Goal: Task Accomplishment & Management: Manage account settings

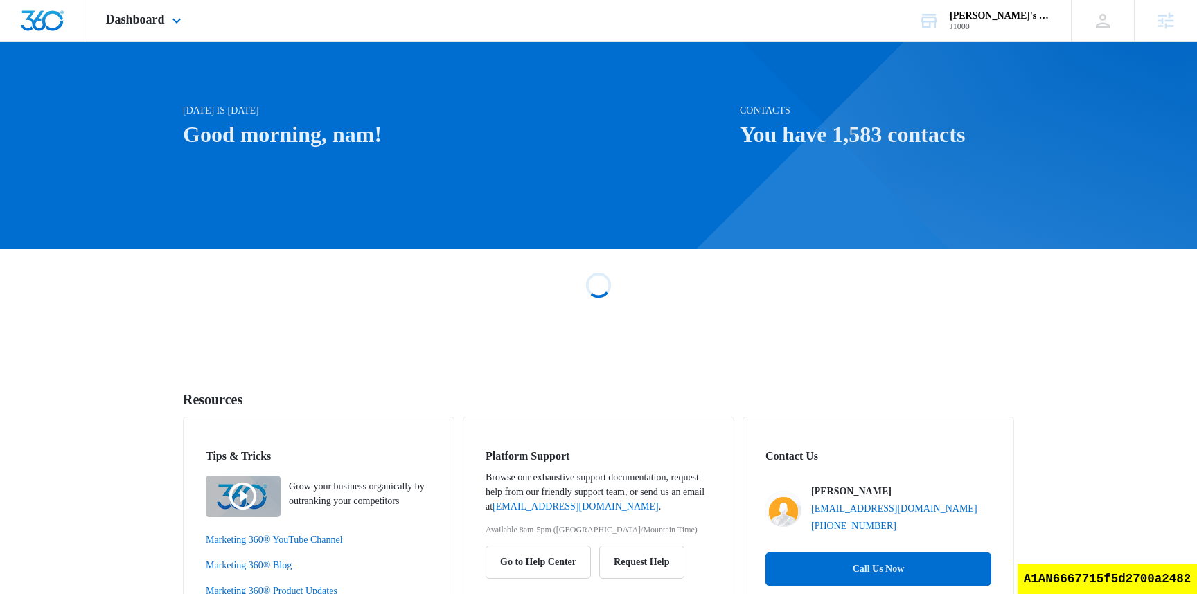
click at [139, 30] on div "Dashboard Apps Reputation Websites Forms CRM Email Social Shop Payments Content…" at bounding box center [145, 20] width 121 height 41
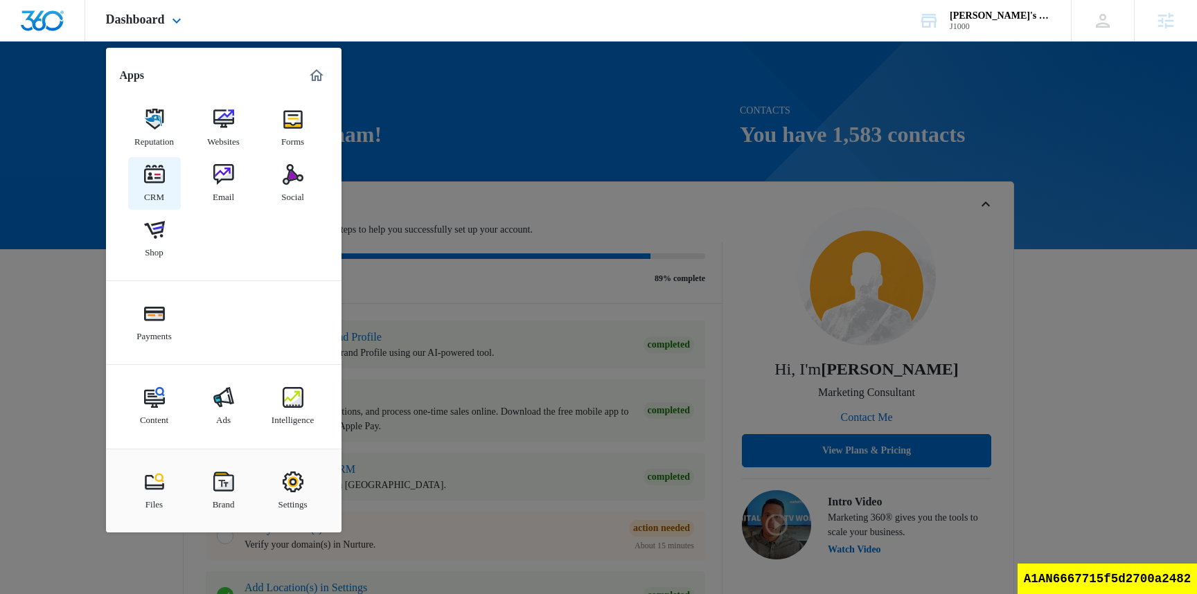
click at [145, 195] on div "CRM" at bounding box center [154, 194] width 20 height 18
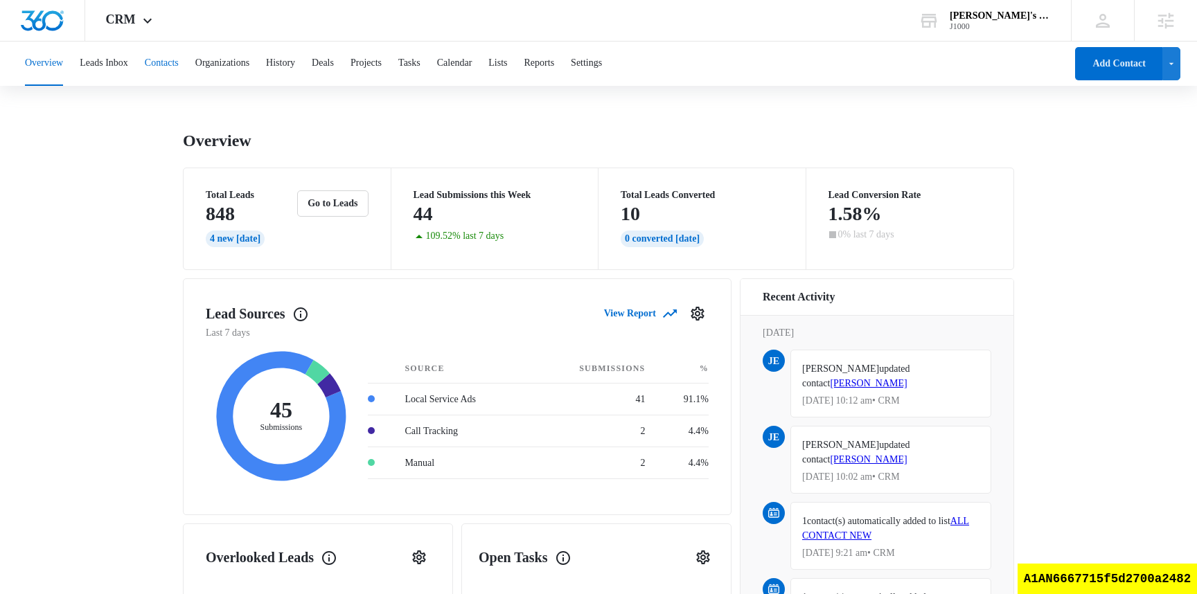
click at [179, 62] on button "Contacts" at bounding box center [162, 64] width 34 height 44
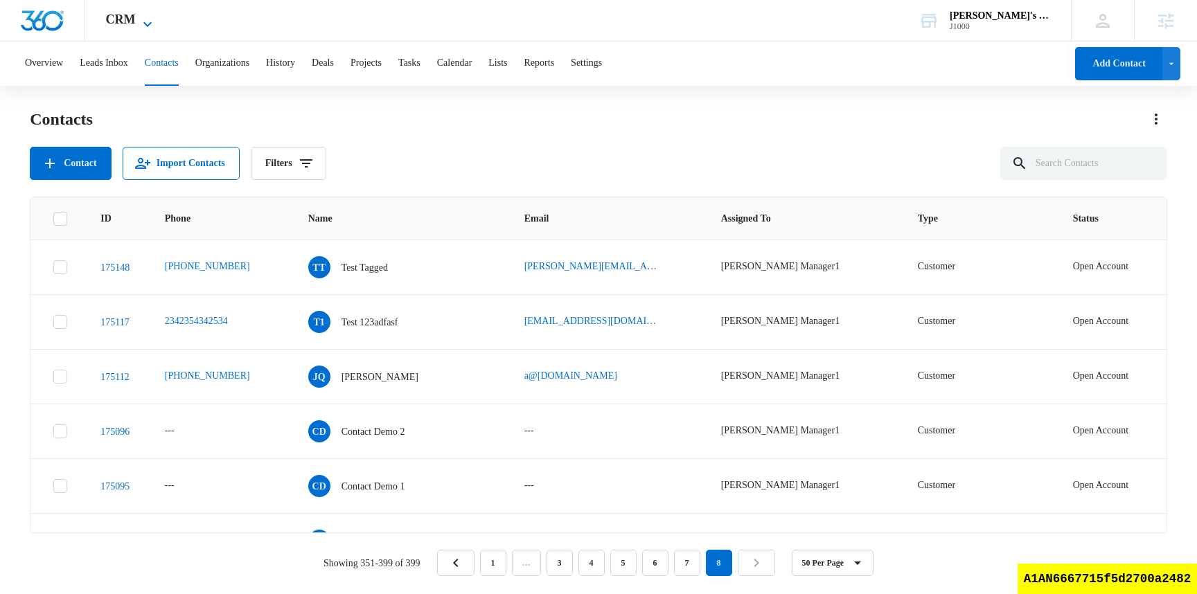
click at [131, 17] on span "CRM" at bounding box center [121, 19] width 30 height 15
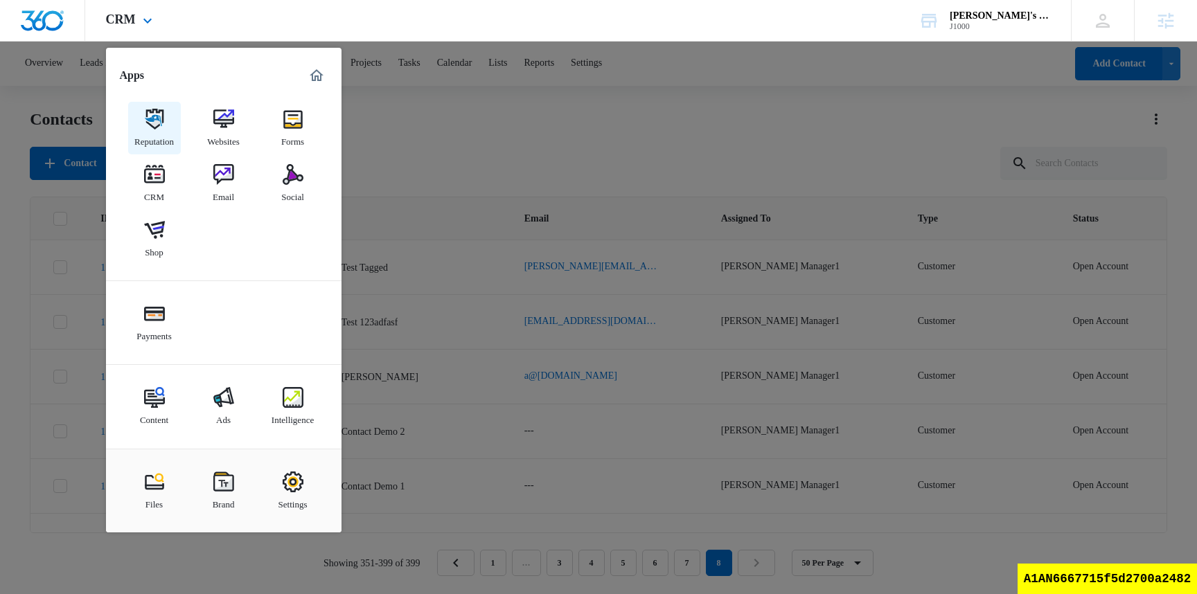
click at [166, 124] on link "Reputation" at bounding box center [154, 128] width 53 height 53
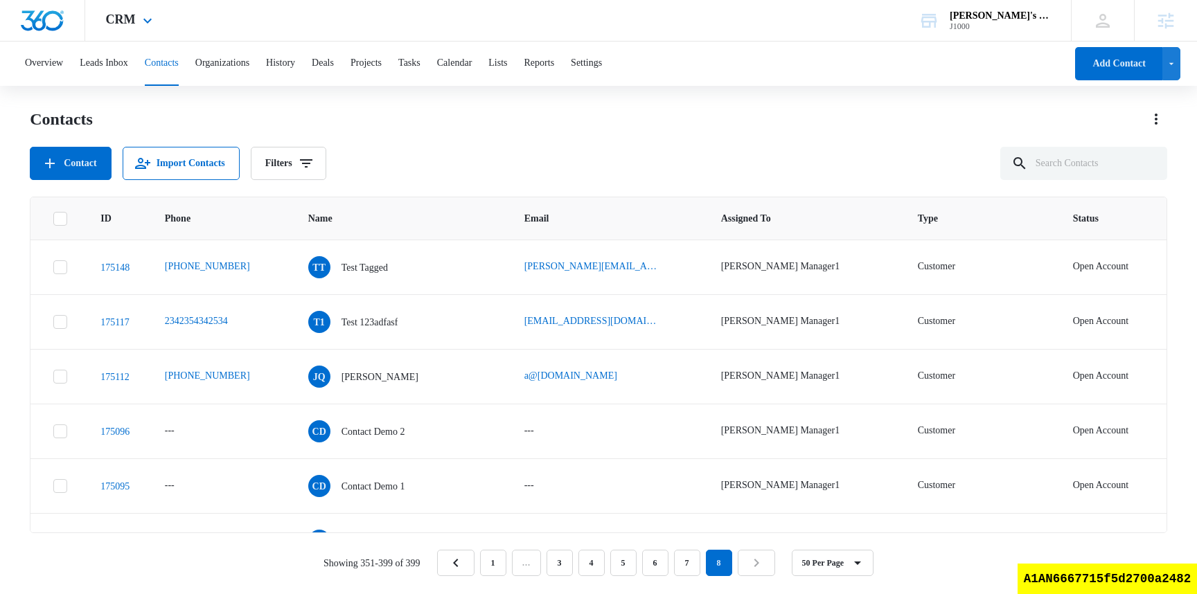
click at [134, 33] on div "CRM Apps Reputation Websites Forms CRM Email Social Shop Payments Content Ads I…" at bounding box center [130, 20] width 91 height 41
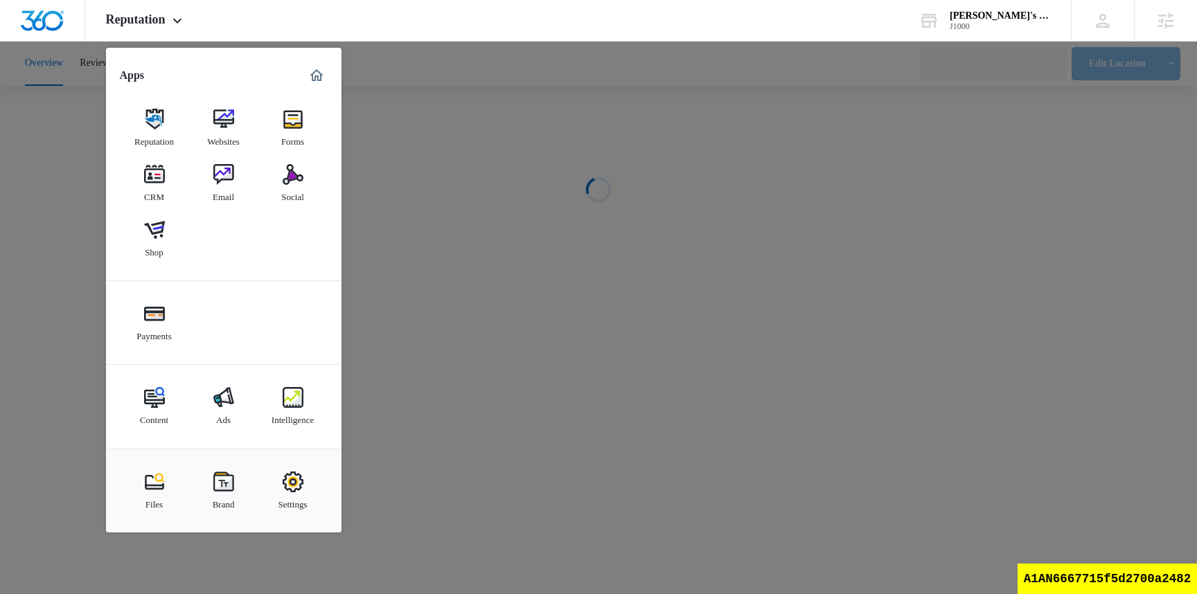
click at [613, 98] on div at bounding box center [598, 297] width 1197 height 594
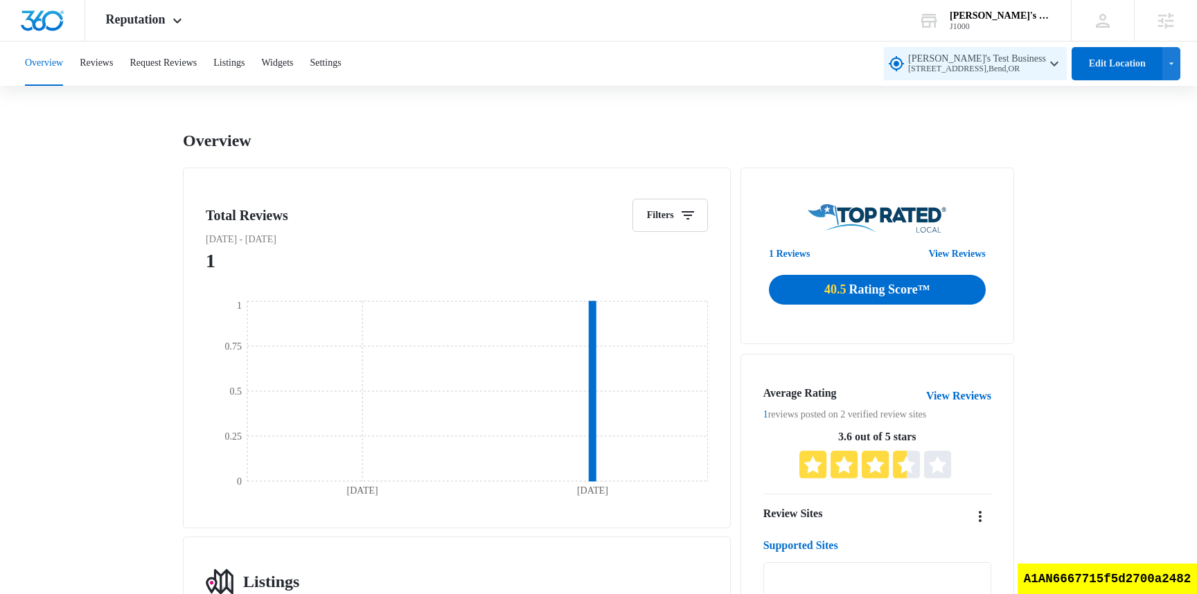
click at [964, 73] on span "654654 fake street , Bend , OR" at bounding box center [977, 69] width 138 height 10
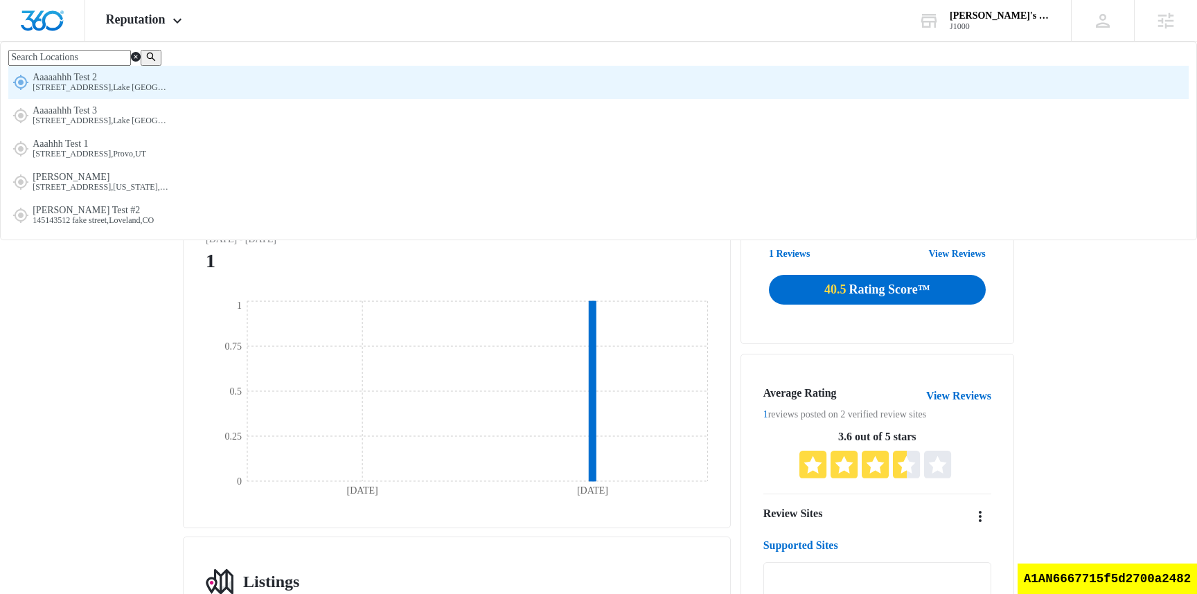
click at [171, 93] on span "Aaaaahhh Test 2 1234 Fake Street , Lake Los Angeles , CA" at bounding box center [102, 82] width 139 height 21
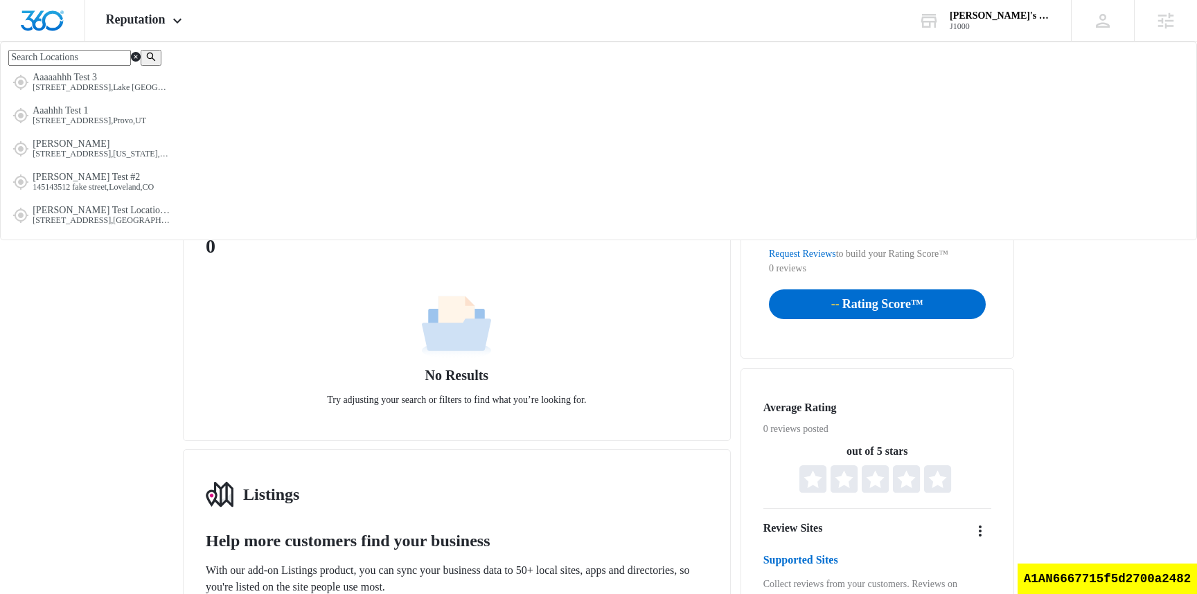
click at [1100, 66] on button "Edit Location" at bounding box center [1117, 63] width 91 height 33
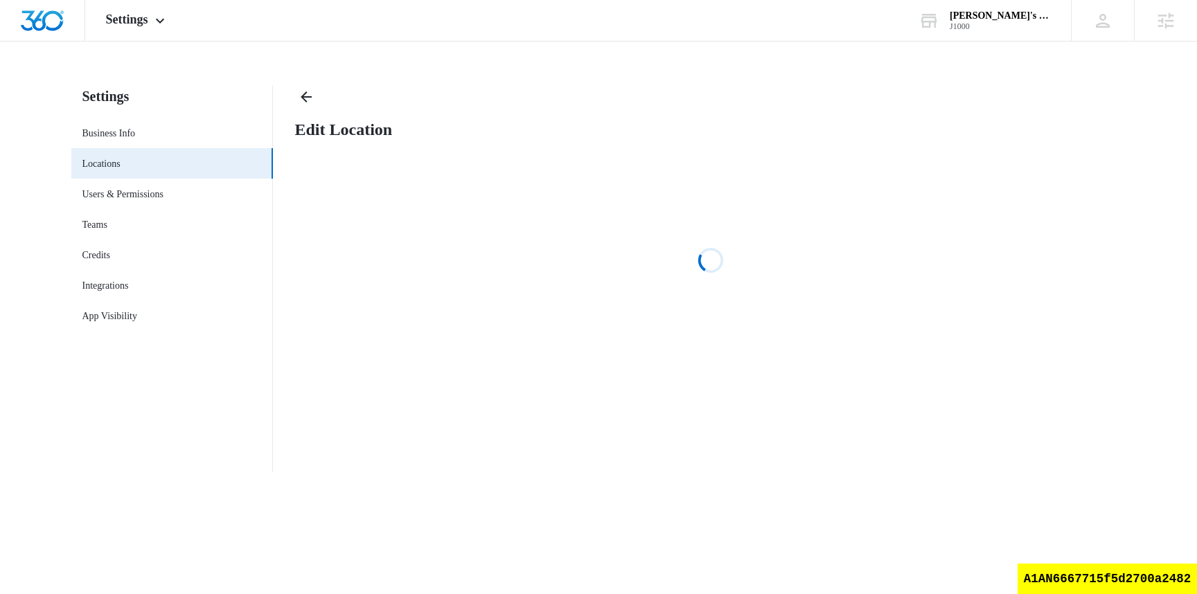
select select "[US_STATE]"
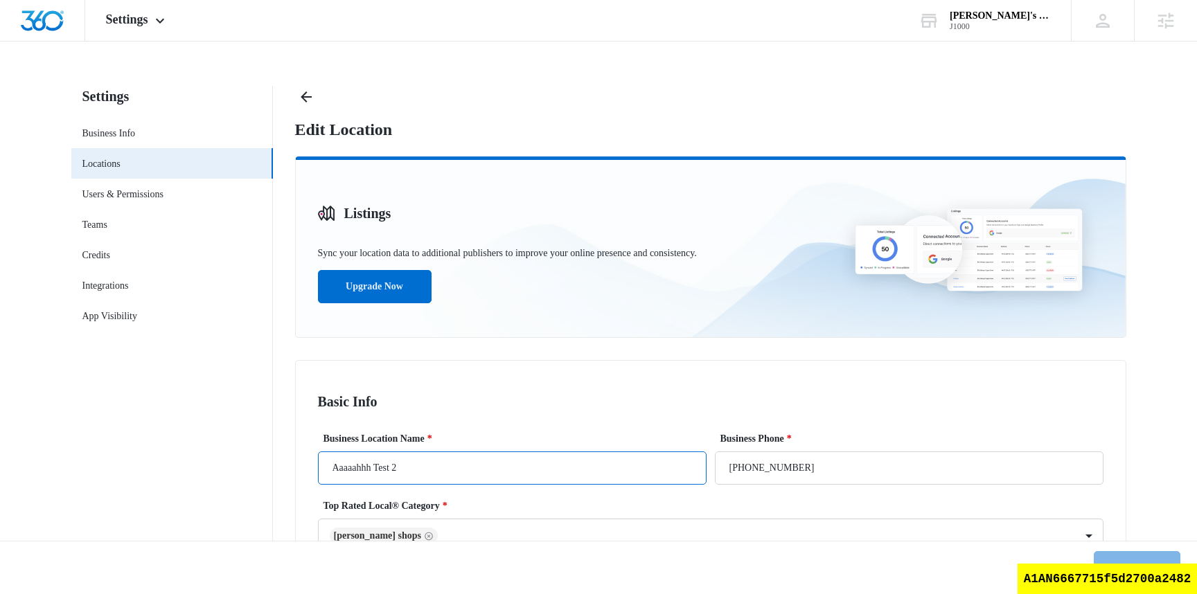
click at [499, 471] on input "Aaaaahhh Test 2" at bounding box center [512, 468] width 389 height 33
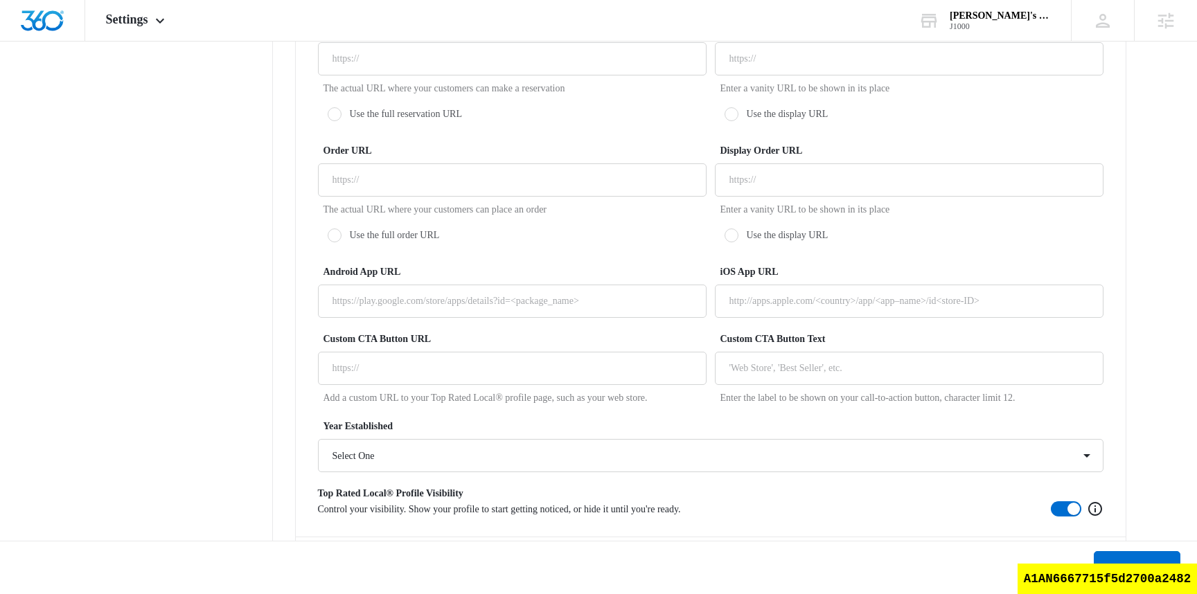
scroll to position [2637, 0]
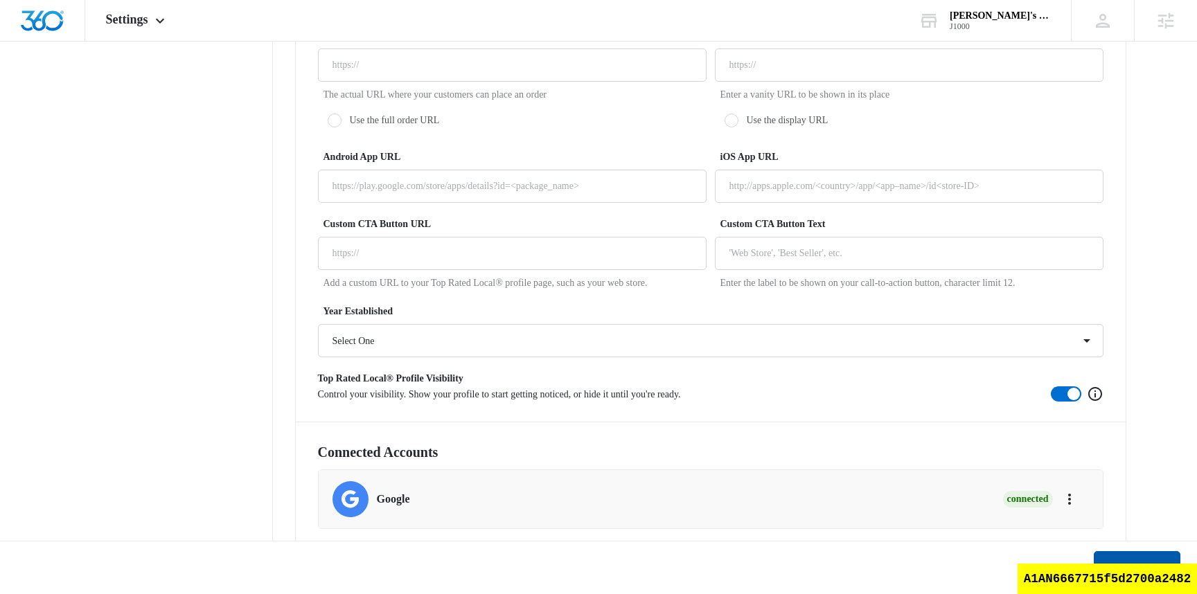
type input "Aaaaahhh Test 3"
click at [1102, 555] on button "Save Changes" at bounding box center [1137, 568] width 87 height 33
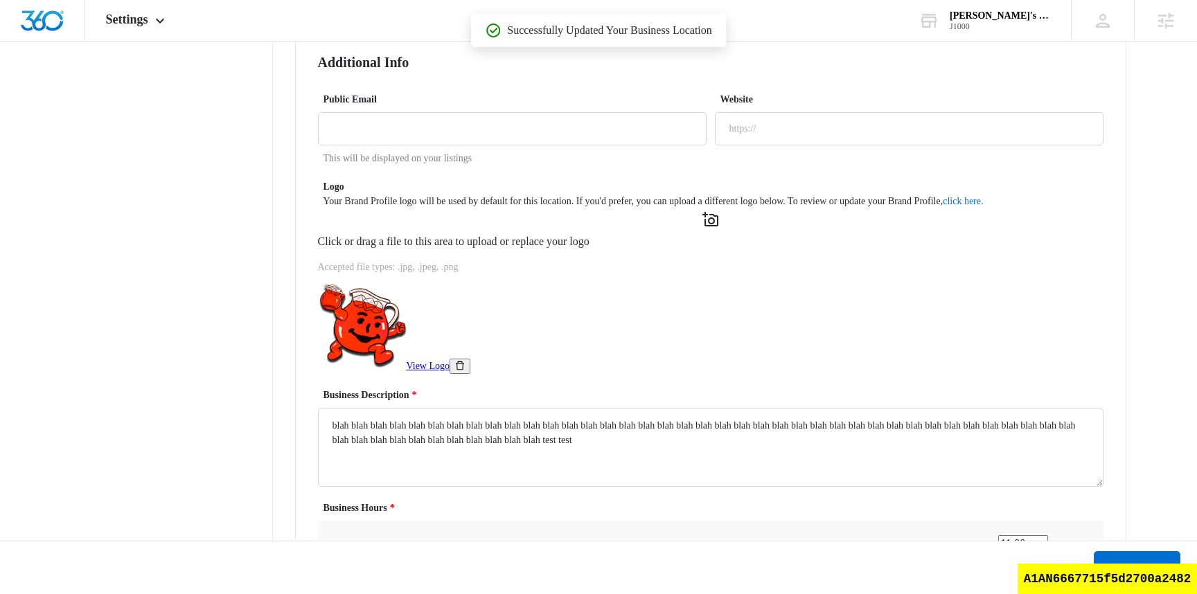
scroll to position [0, 0]
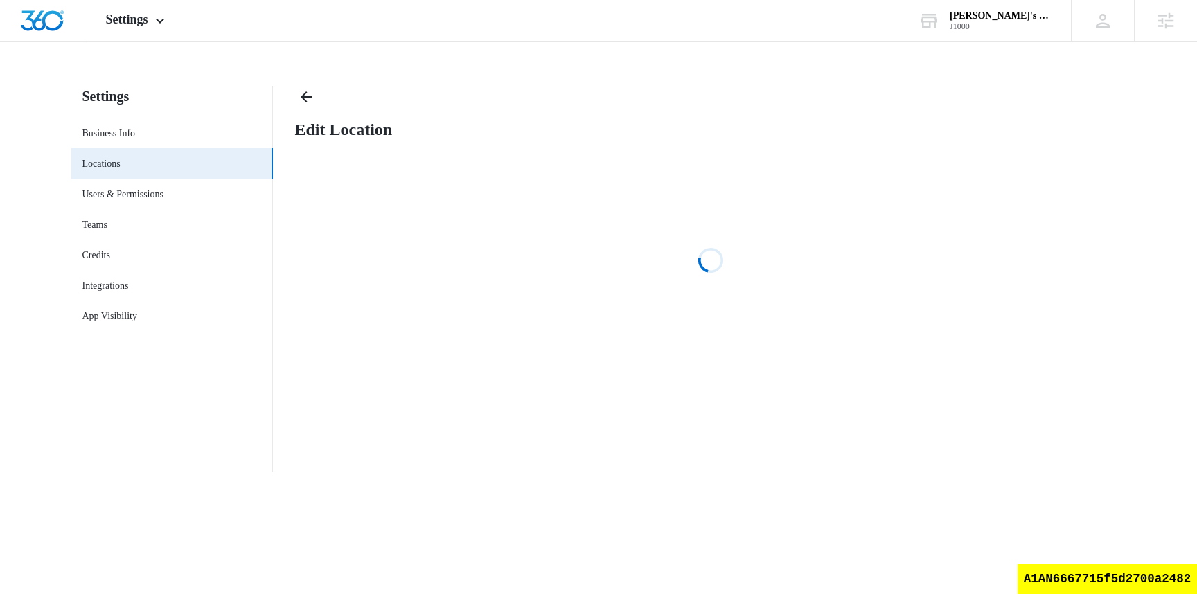
select select "[US_STATE]"
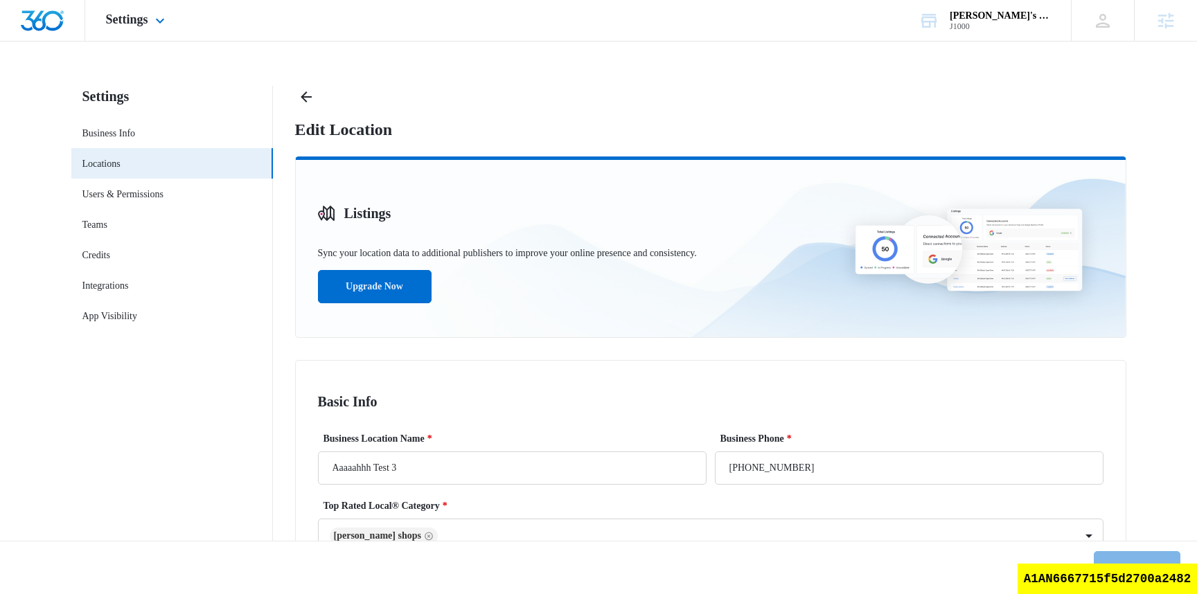
click at [139, 30] on div "Settings Apps Reputation Websites Forms CRM Email Social Shop Payments Content …" at bounding box center [137, 20] width 104 height 41
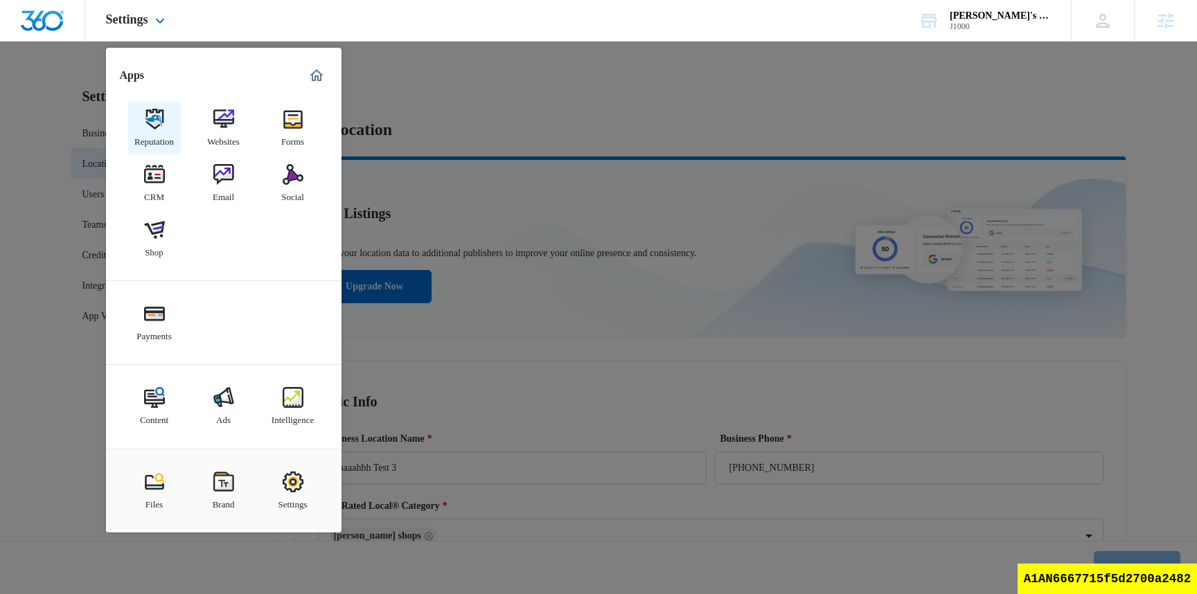
click at [159, 120] on img at bounding box center [154, 119] width 21 height 21
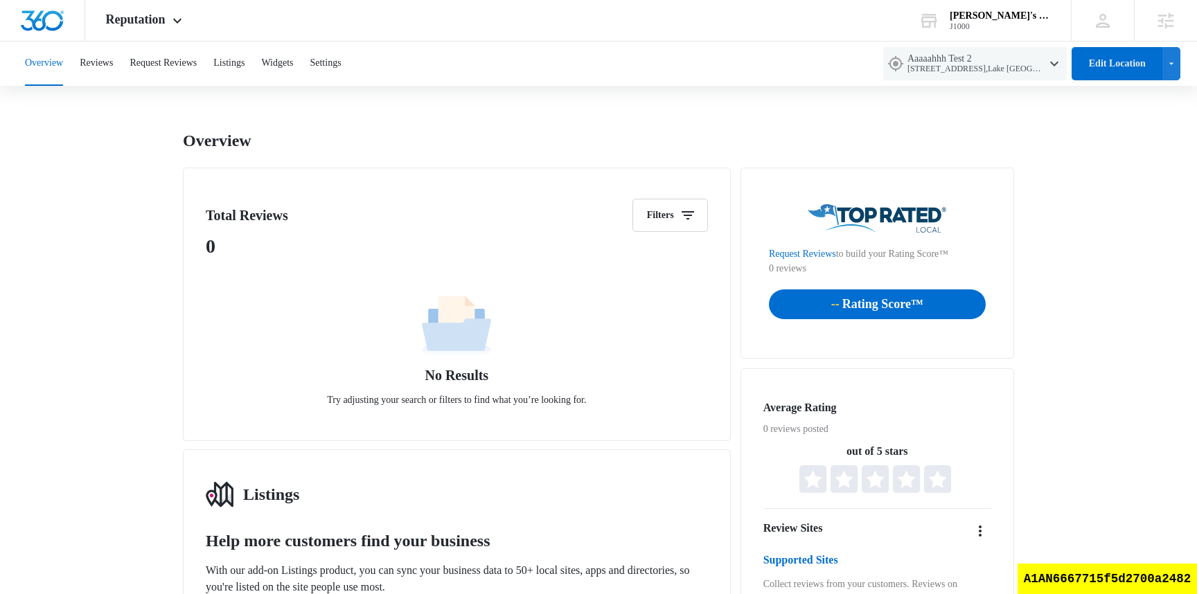
click at [448, 170] on div "Total Reviews Filters 0 No Results Try adjusting your search or filters to find…" at bounding box center [457, 305] width 548 height 274
click at [113, 67] on button "Reviews" at bounding box center [96, 64] width 33 height 44
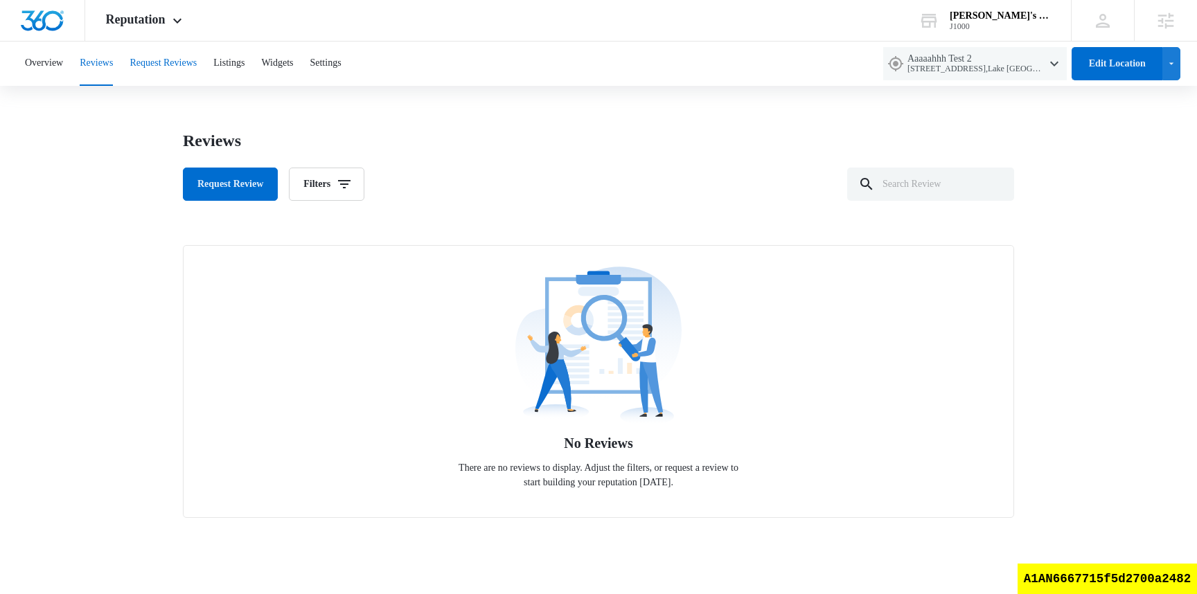
click at [189, 71] on button "Request Reviews" at bounding box center [163, 64] width 67 height 44
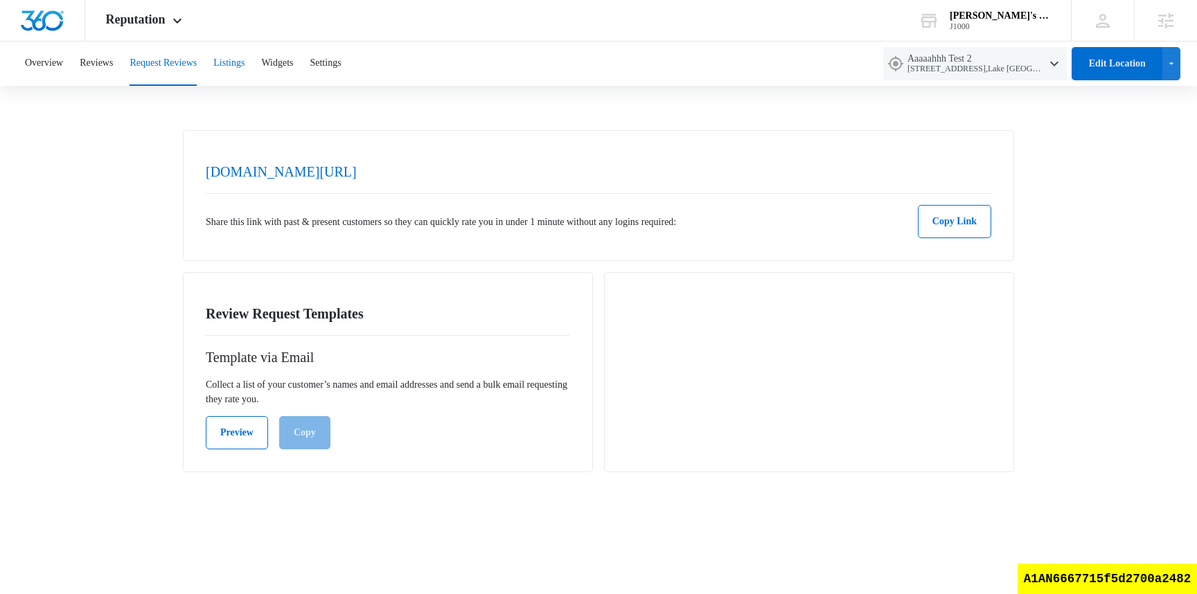
click at [244, 63] on button "Listings" at bounding box center [228, 64] width 31 height 44
